Goal: Information Seeking & Learning: Learn about a topic

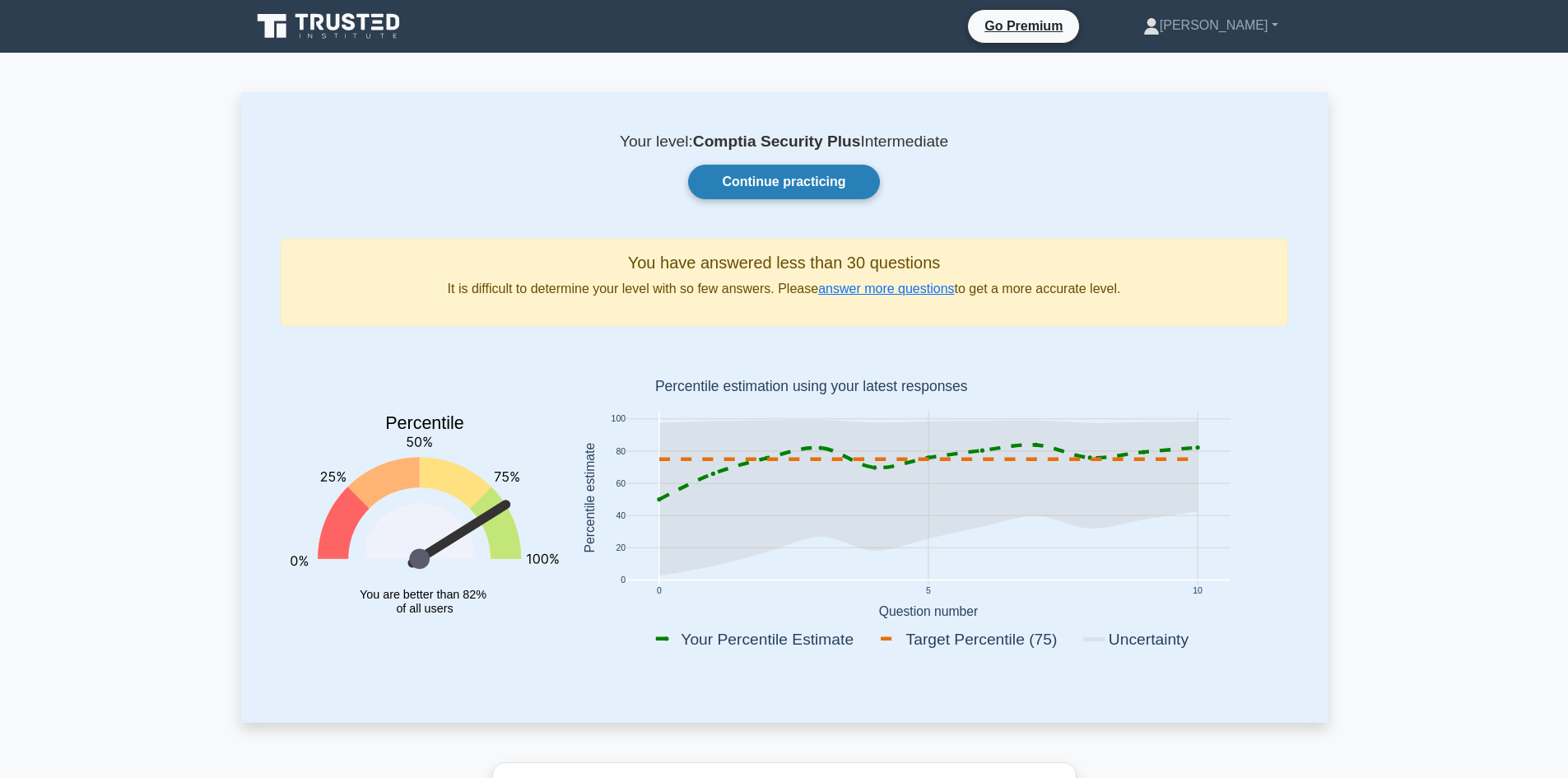
click at [825, 178] on link "Continue practicing" at bounding box center [784, 182] width 191 height 35
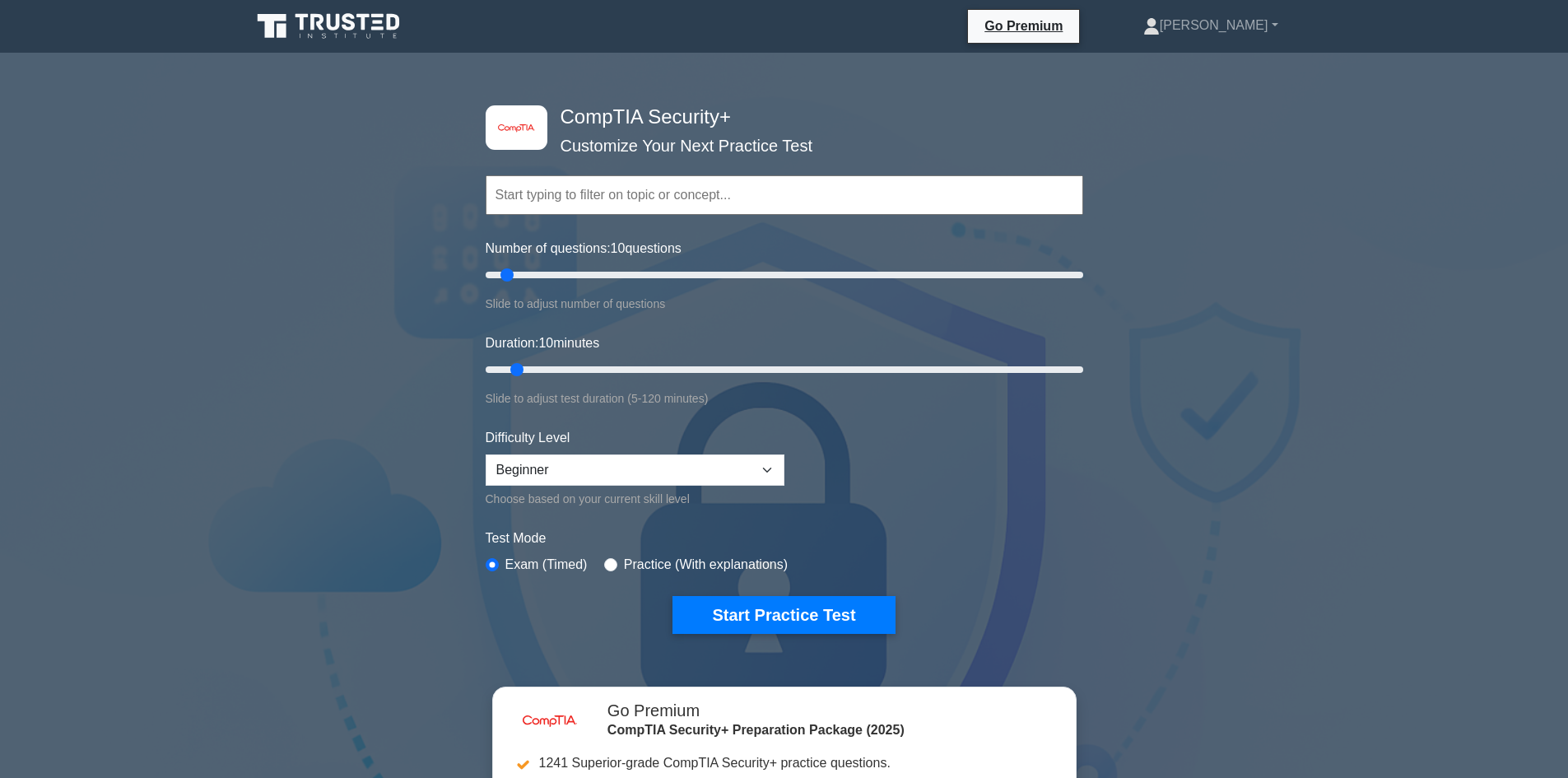
click at [695, 253] on div "Number of questions: 10 questions Slide to adjust number of questions" at bounding box center [785, 276] width 598 height 75
click at [676, 264] on div "Number of questions: 10 questions Slide to adjust number of questions" at bounding box center [785, 276] width 598 height 75
type input "65"
click at [675, 270] on input "Number of questions: 65 questions" at bounding box center [785, 275] width 598 height 20
type input "45"
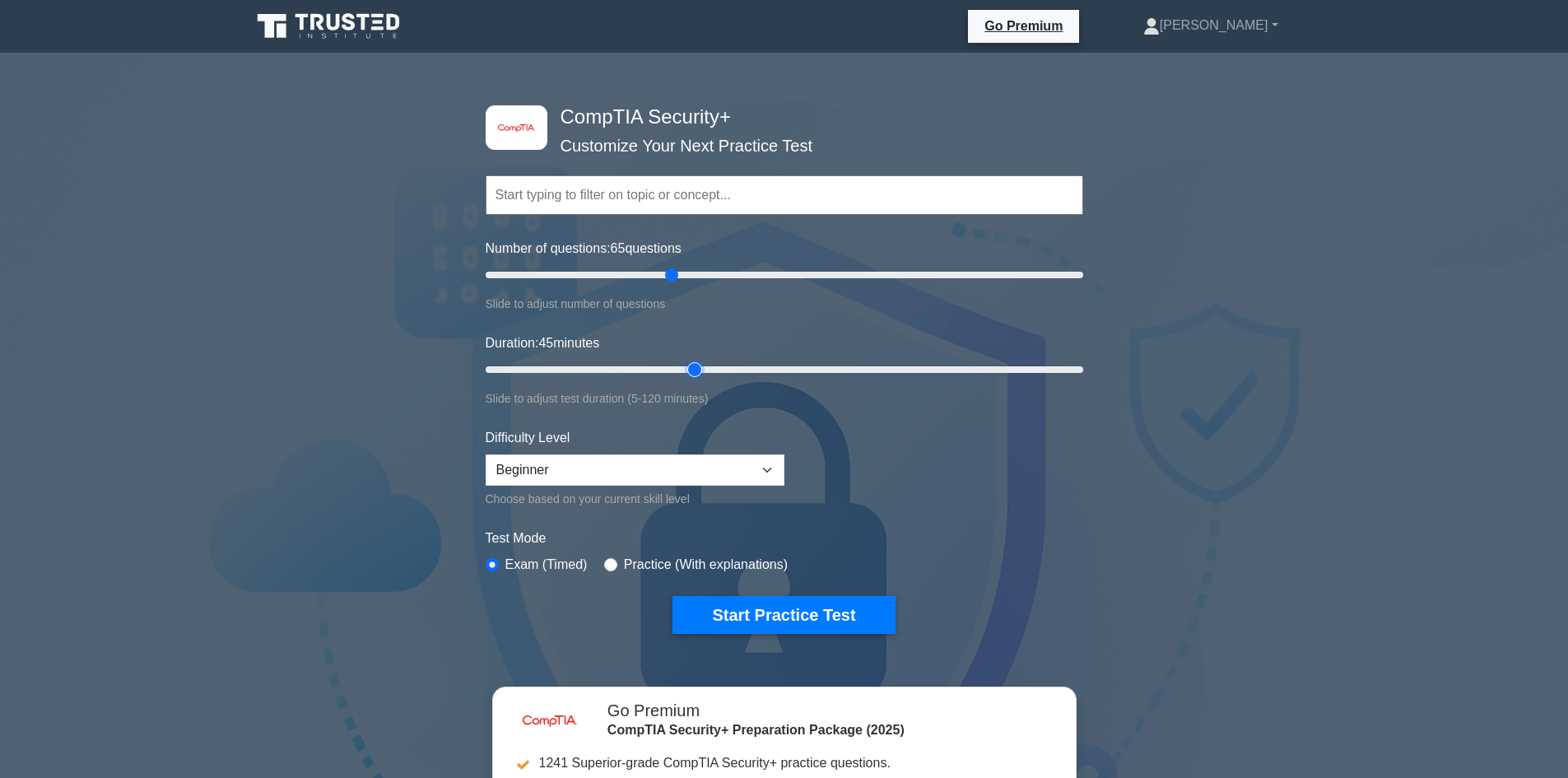
click at [689, 369] on input "Duration: 45 minutes" at bounding box center [785, 369] width 598 height 20
click at [696, 476] on select "Beginner Intermediate Expert" at bounding box center [635, 470] width 299 height 32
select select "expert"
click at [486, 454] on select "Beginner Intermediate Expert" at bounding box center [635, 470] width 299 height 32
click at [769, 616] on button "Start Practice Test" at bounding box center [784, 615] width 223 height 38
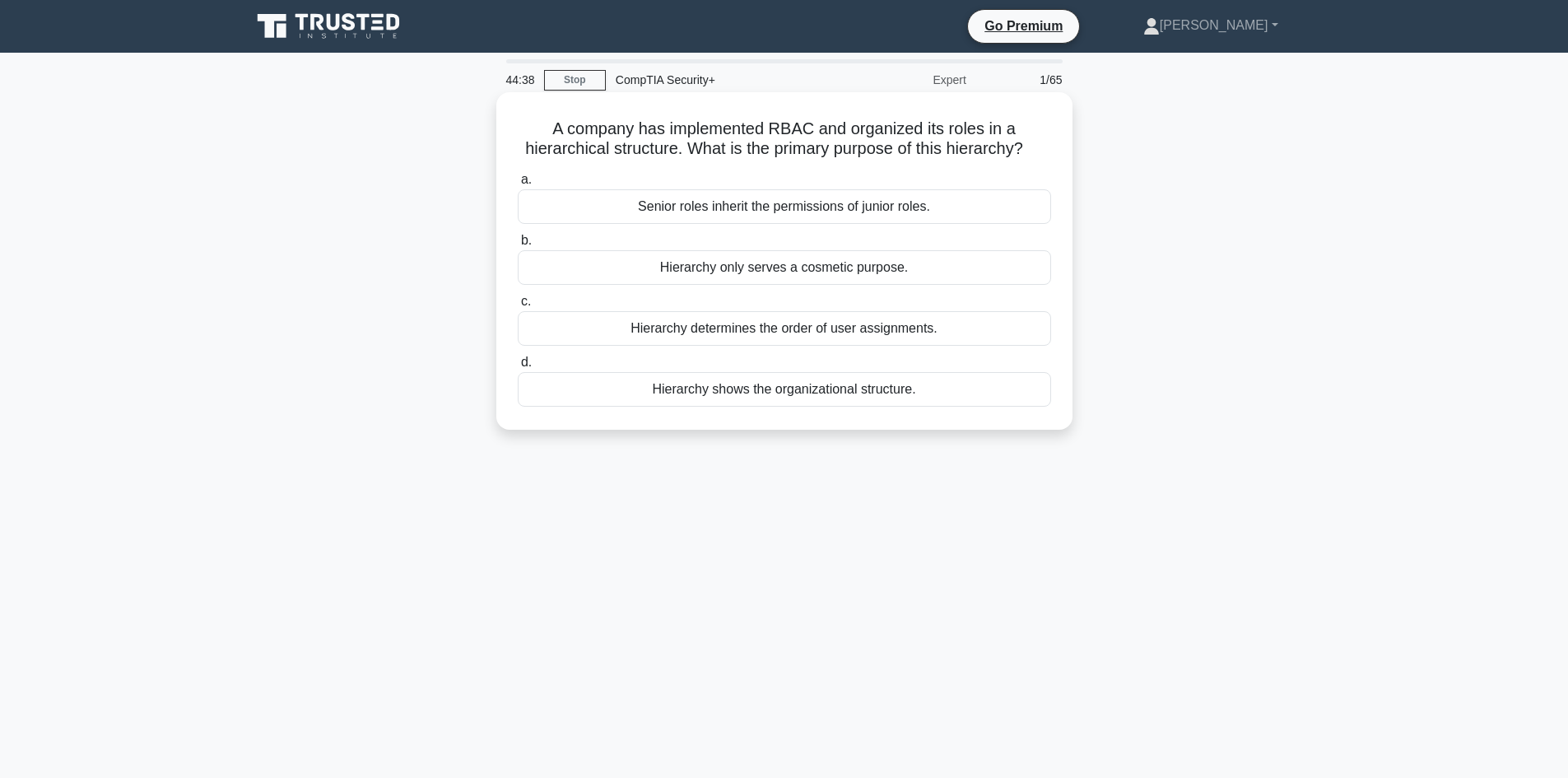
click at [929, 393] on div "Hierarchy shows the organizational structure." at bounding box center [784, 389] width 533 height 35
click at [517, 368] on input "d. Hierarchy shows the organizational structure." at bounding box center [517, 362] width 0 height 11
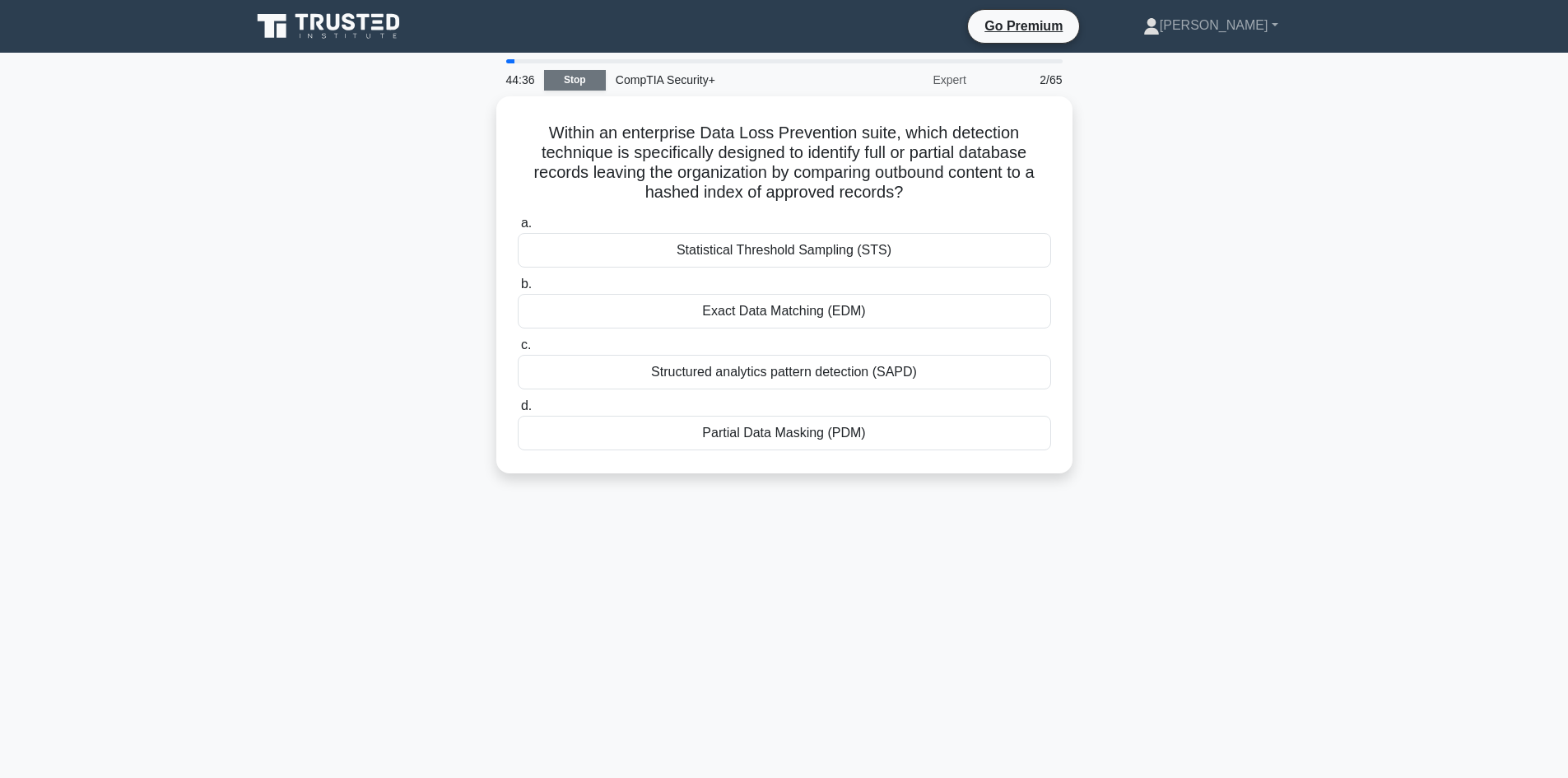
click at [585, 81] on link "Stop" at bounding box center [575, 80] width 61 height 21
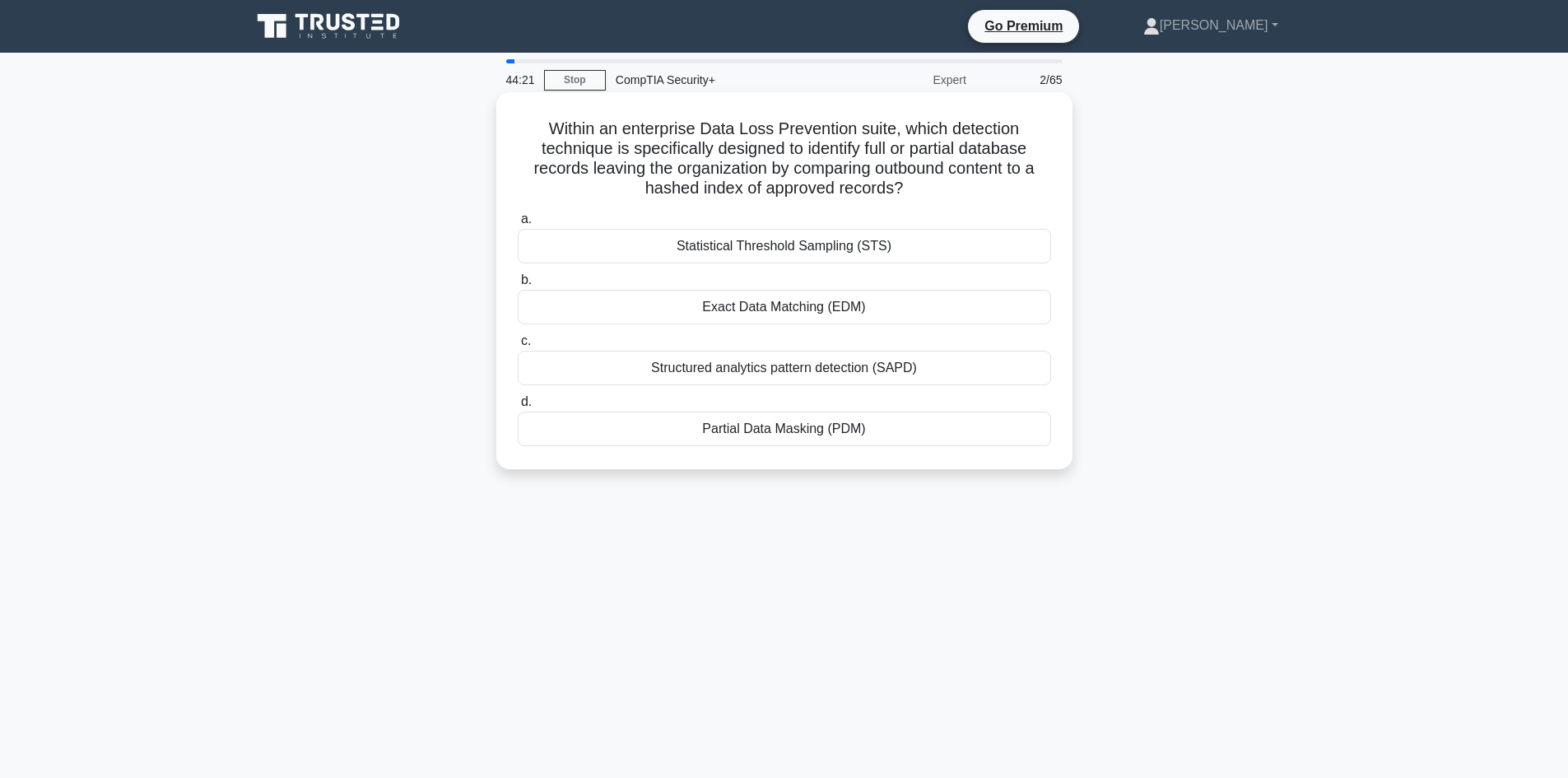
click at [915, 233] on div "Statistical Threshold Sampling (STS)" at bounding box center [784, 247] width 533 height 35
click at [517, 225] on input "a. Statistical Threshold Sampling (STS)" at bounding box center [517, 219] width 0 height 11
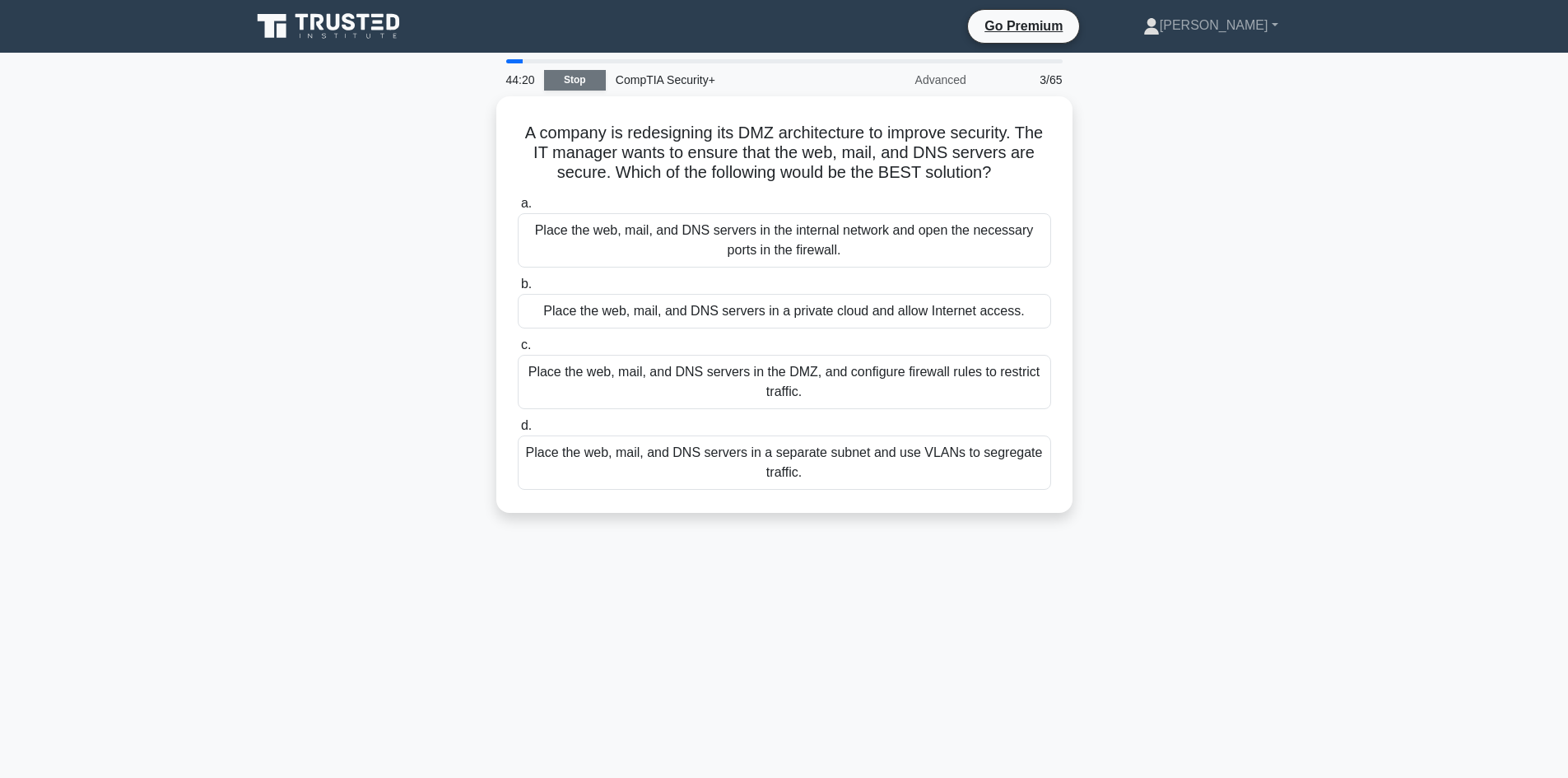
click at [595, 80] on link "Stop" at bounding box center [575, 80] width 61 height 21
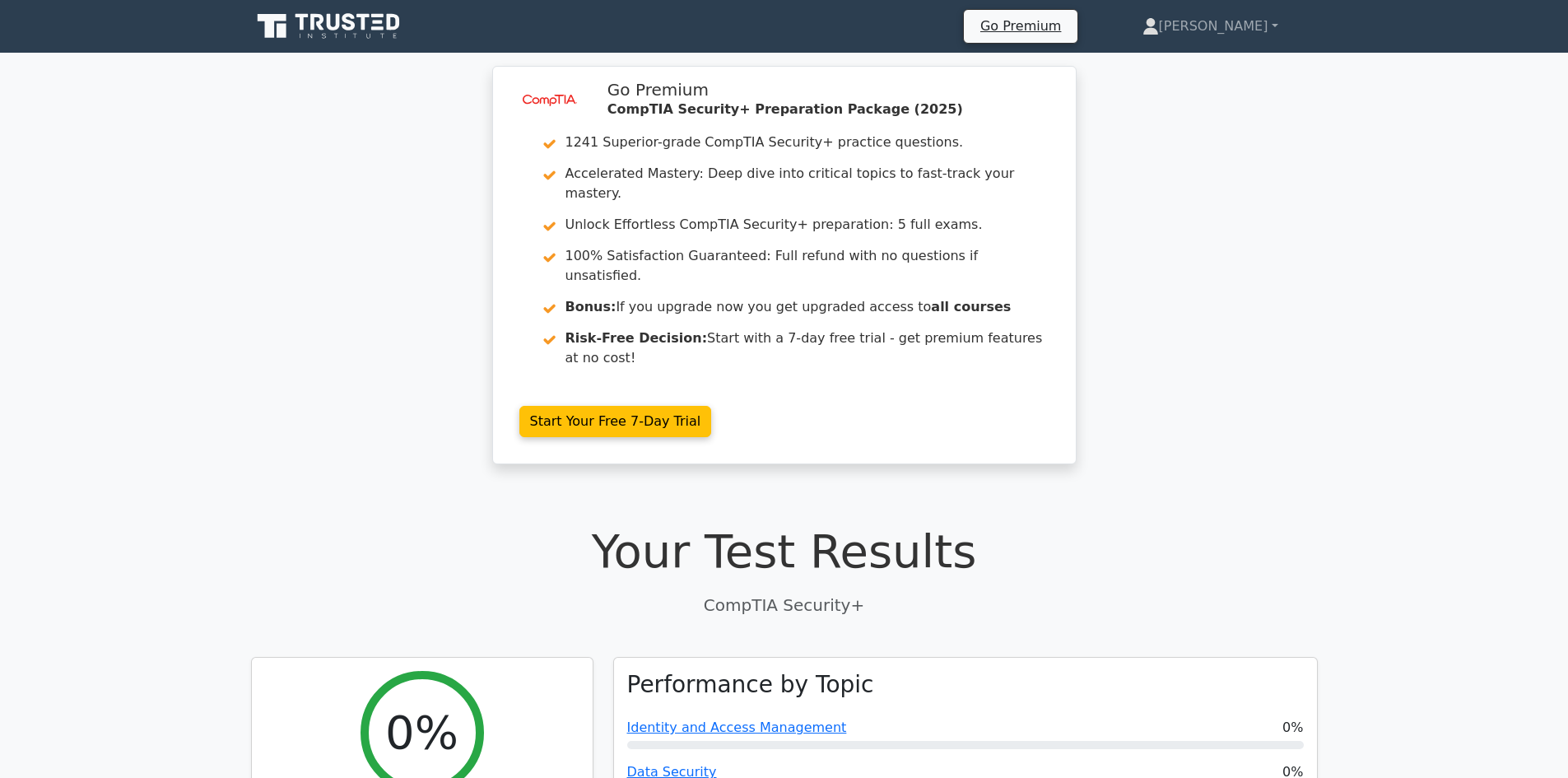
click at [1248, 44] on ul "Go Premium [PERSON_NAME] Profile Settings" at bounding box center [1140, 27] width 355 height 35
click at [1254, 27] on link "[PERSON_NAME]" at bounding box center [1210, 27] width 215 height 33
